Goal: Transaction & Acquisition: Purchase product/service

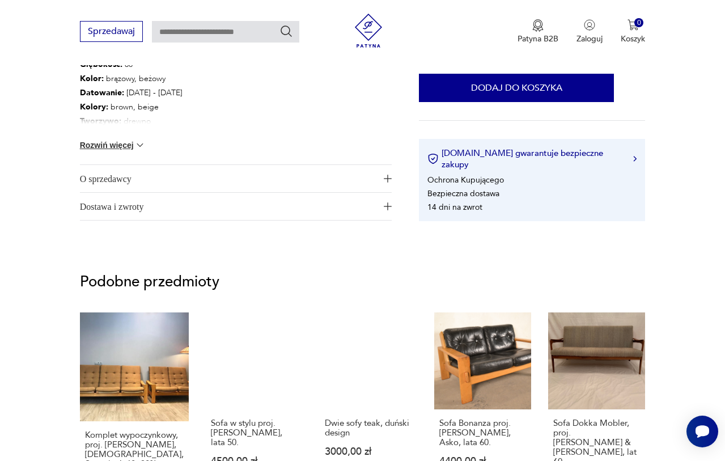
scroll to position [695, 0]
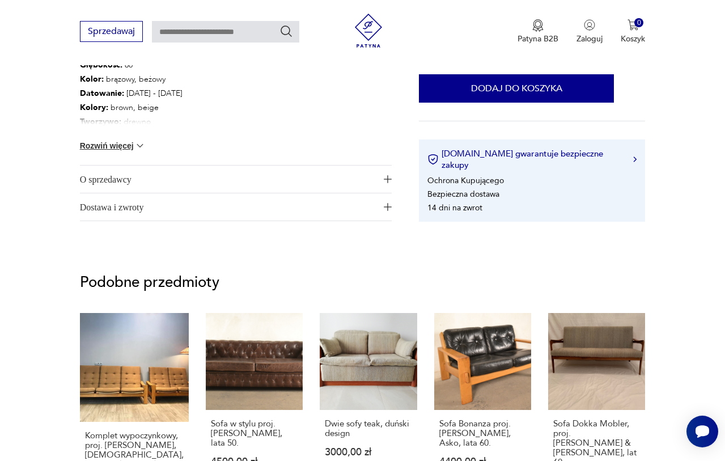
click at [384, 181] on img "button" at bounding box center [388, 179] width 8 height 8
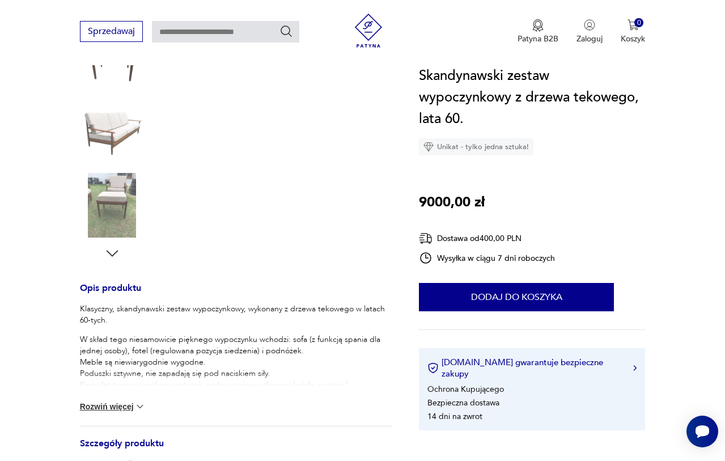
scroll to position [105, 0]
